Goal: Check status: Check status

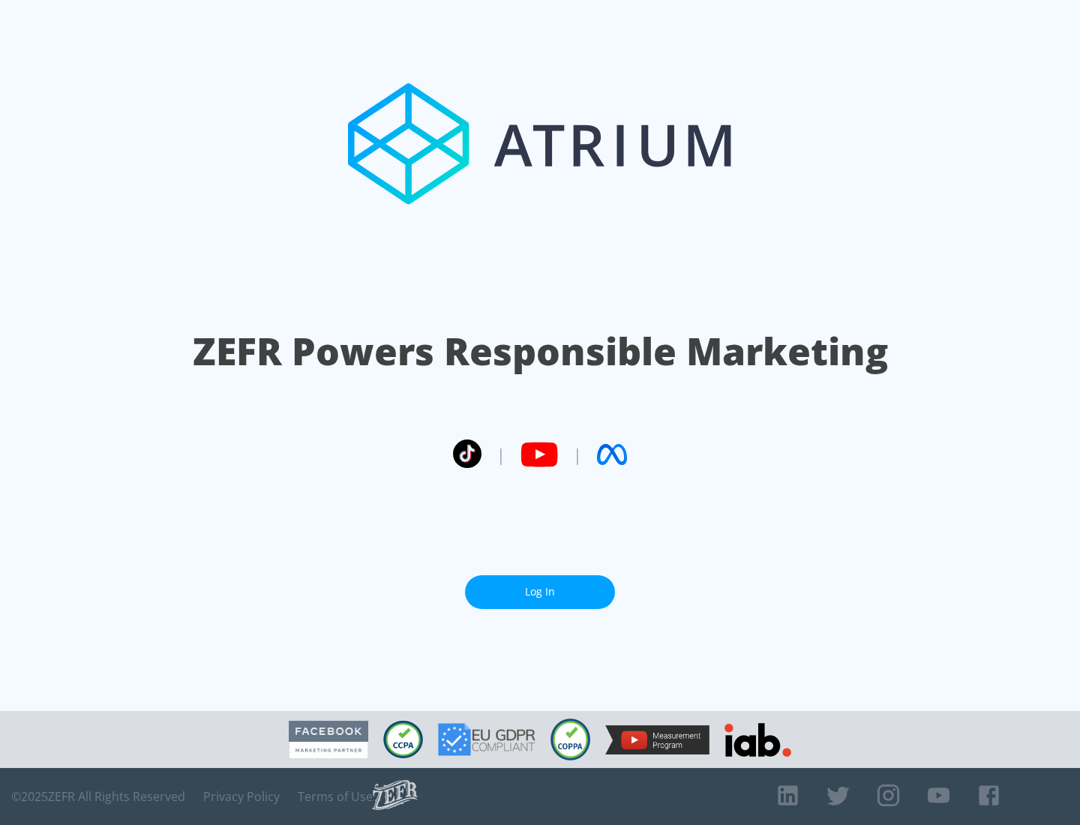
click at [540, 592] on link "Log In" at bounding box center [540, 592] width 150 height 34
